Goal: Information Seeking & Learning: Learn about a topic

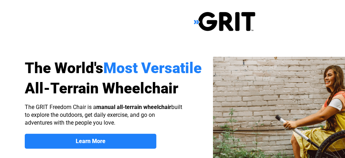
select select "US"
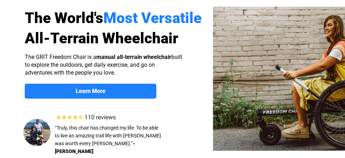
scroll to position [63, 0]
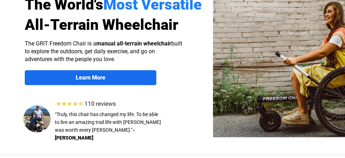
click at [105, 73] on link "Learn More" at bounding box center [91, 77] width 132 height 15
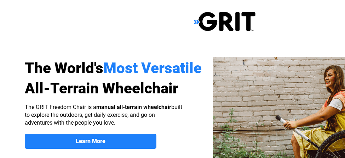
scroll to position [549, 90]
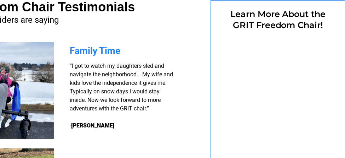
select select "US"
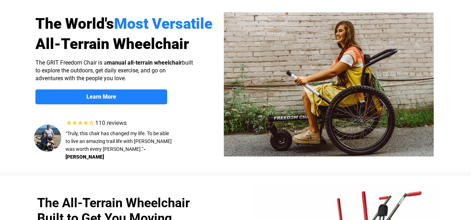
scroll to position [0, 0]
